Goal: Find specific page/section: Find specific page/section

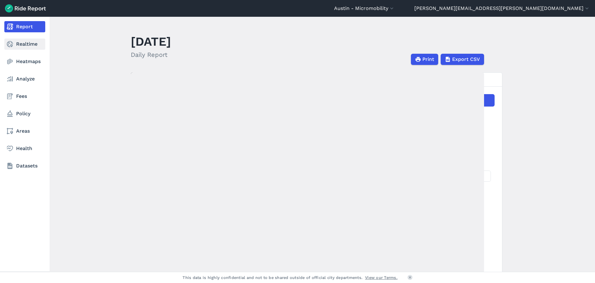
drag, startPoint x: 33, startPoint y: 41, endPoint x: 44, endPoint y: 46, distance: 12.3
click at [33, 41] on link "Realtime" at bounding box center [24, 43] width 41 height 11
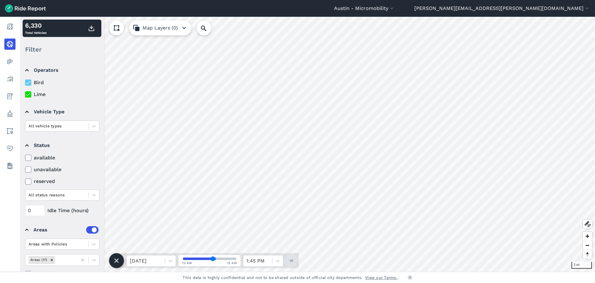
click at [26, 83] on use at bounding box center [28, 82] width 4 height 3
click at [25, 83] on input "Bird" at bounding box center [25, 81] width 0 height 4
click at [95, 245] on icon at bounding box center [94, 244] width 6 height 6
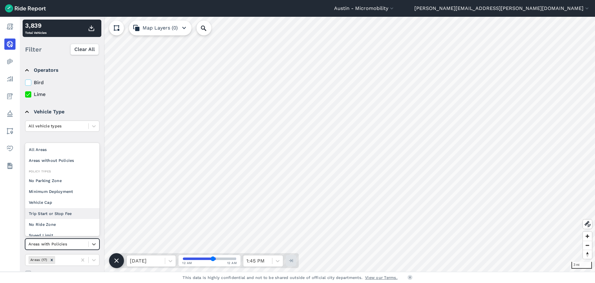
scroll to position [8, 0]
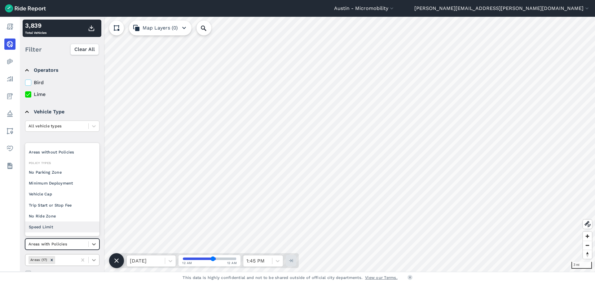
click at [95, 259] on icon at bounding box center [94, 259] width 6 height 6
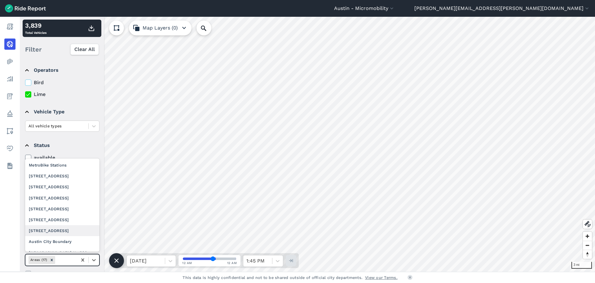
scroll to position [62, 0]
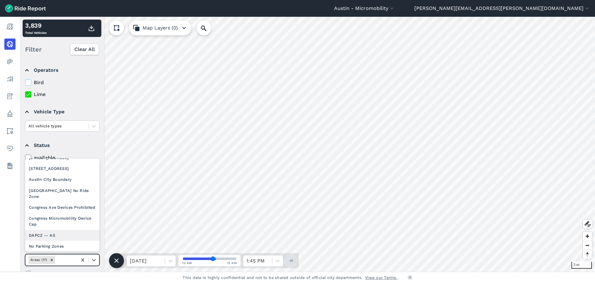
click at [56, 235] on div "DAPCZ -- All" at bounding box center [62, 235] width 74 height 11
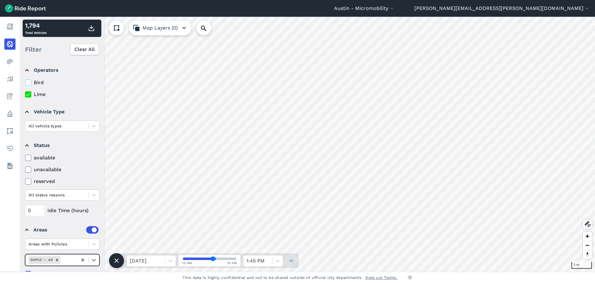
drag, startPoint x: 29, startPoint y: 82, endPoint x: 25, endPoint y: 90, distance: 8.2
click at [29, 82] on icon at bounding box center [28, 82] width 6 height 6
click at [25, 82] on input "Bird" at bounding box center [25, 81] width 0 height 4
click at [27, 94] on icon at bounding box center [28, 94] width 6 height 6
click at [25, 94] on input "Lime" at bounding box center [25, 93] width 0 height 4
